Goal: Ask a question

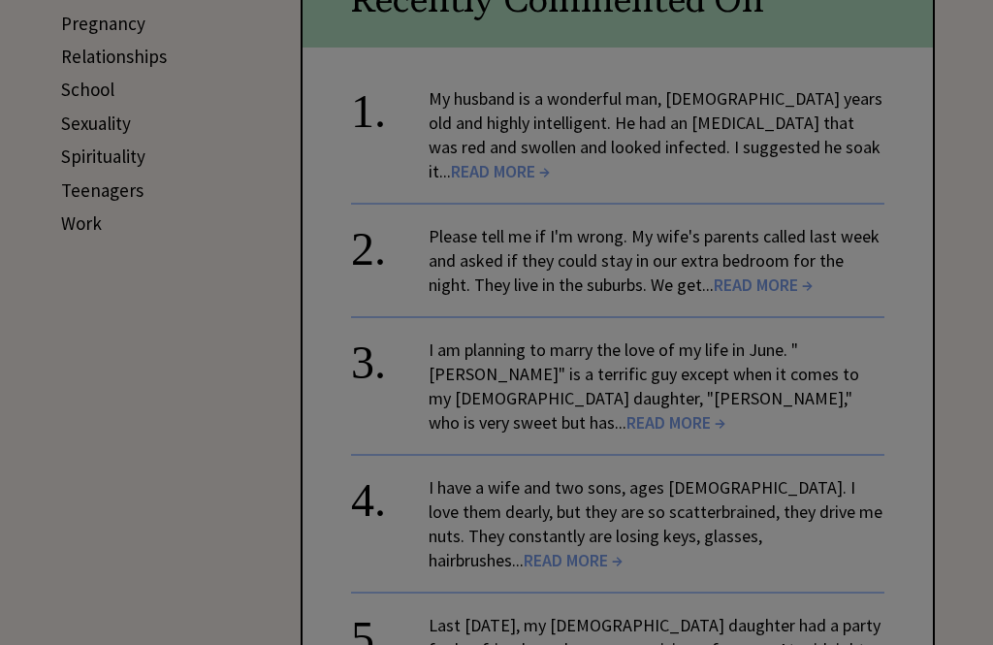
scroll to position [927, 0]
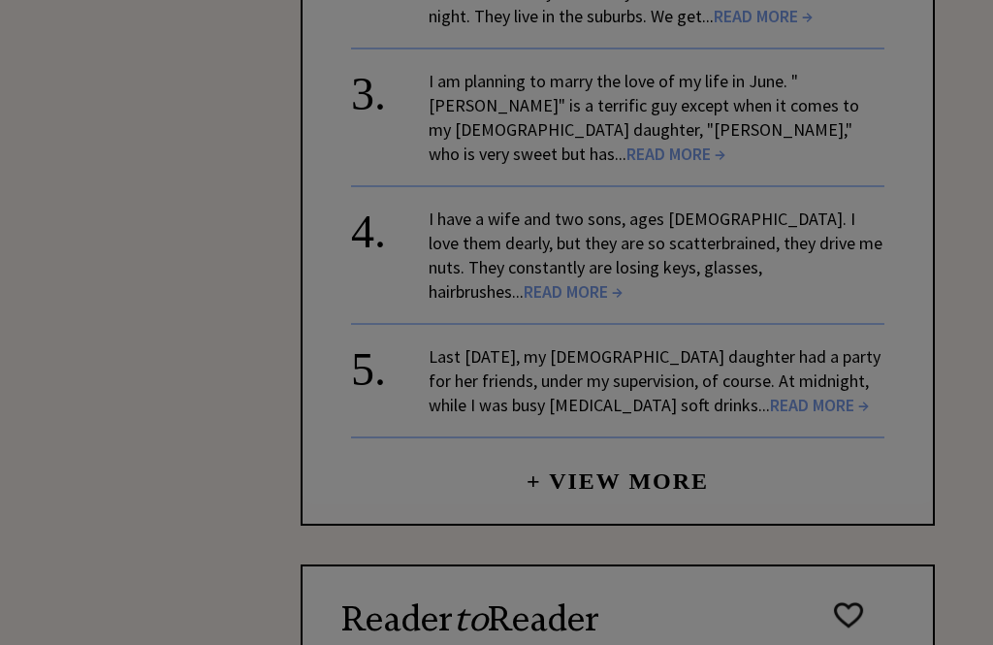
scroll to position [1031, 0]
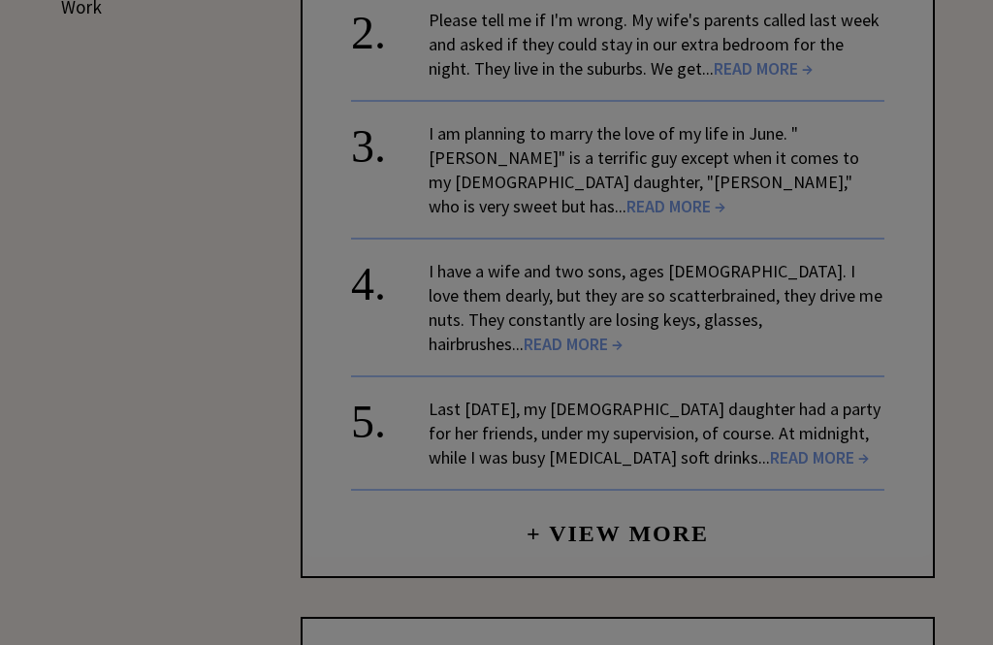
scroll to position [903, 0]
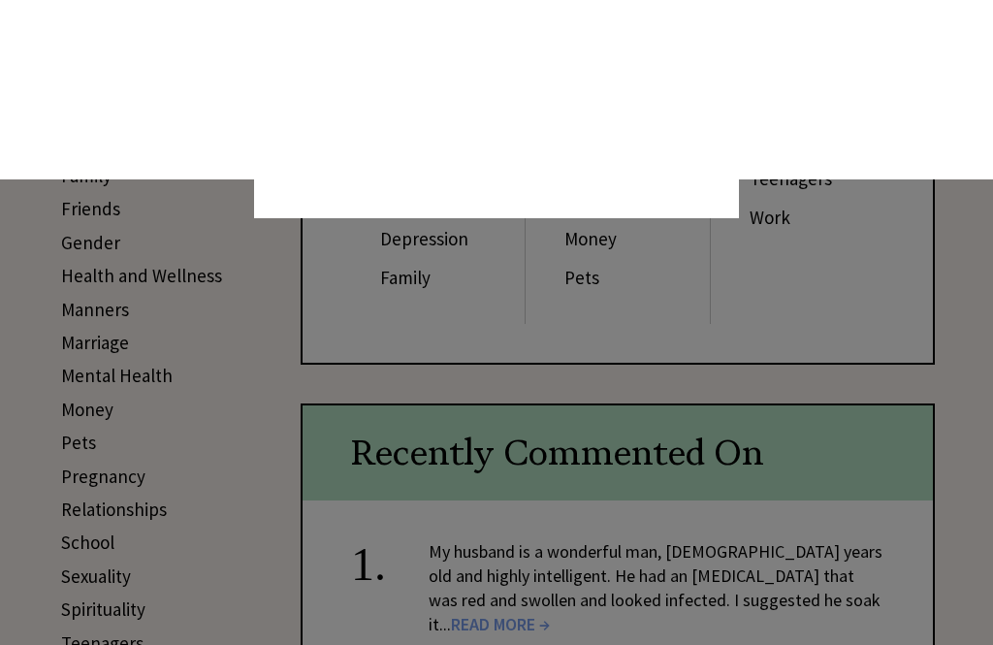
scroll to position [0, 0]
